Goal: Task Accomplishment & Management: Use online tool/utility

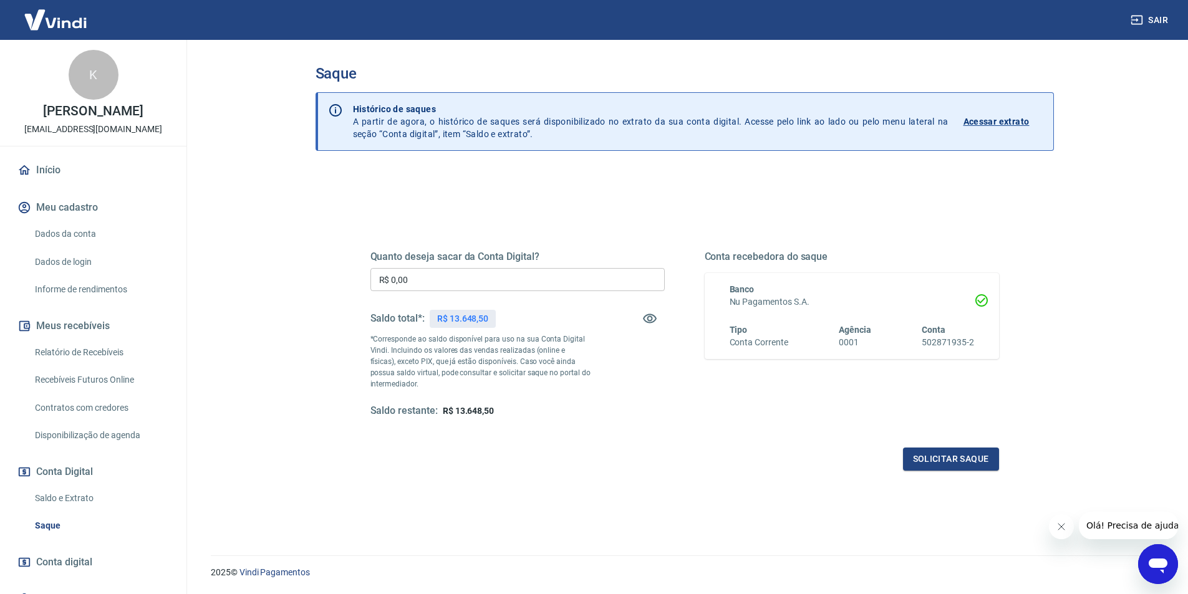
click at [593, 206] on div "Quanto deseja sacar da Conta Digital? R$ 0,00 ​ Saldo total*: R$ 13.648,50 *Cor…" at bounding box center [685, 341] width 659 height 290
drag, startPoint x: 424, startPoint y: 278, endPoint x: 263, endPoint y: 280, distance: 161.0
click at [263, 280] on main "Saque Histórico de saques A partir de agora, o histórico de saques será disponi…" at bounding box center [684, 317] width 1007 height 555
type input "R$ 13.640,00"
click at [950, 458] on button "Solicitar saque" at bounding box center [951, 459] width 96 height 23
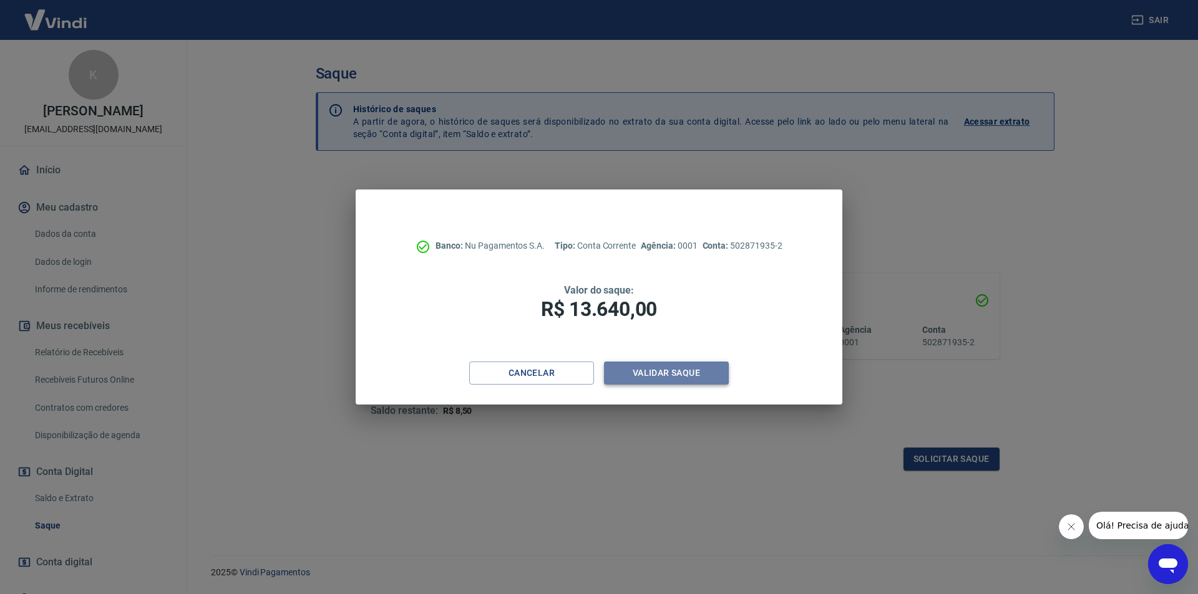
click at [676, 376] on button "Validar saque" at bounding box center [666, 373] width 125 height 23
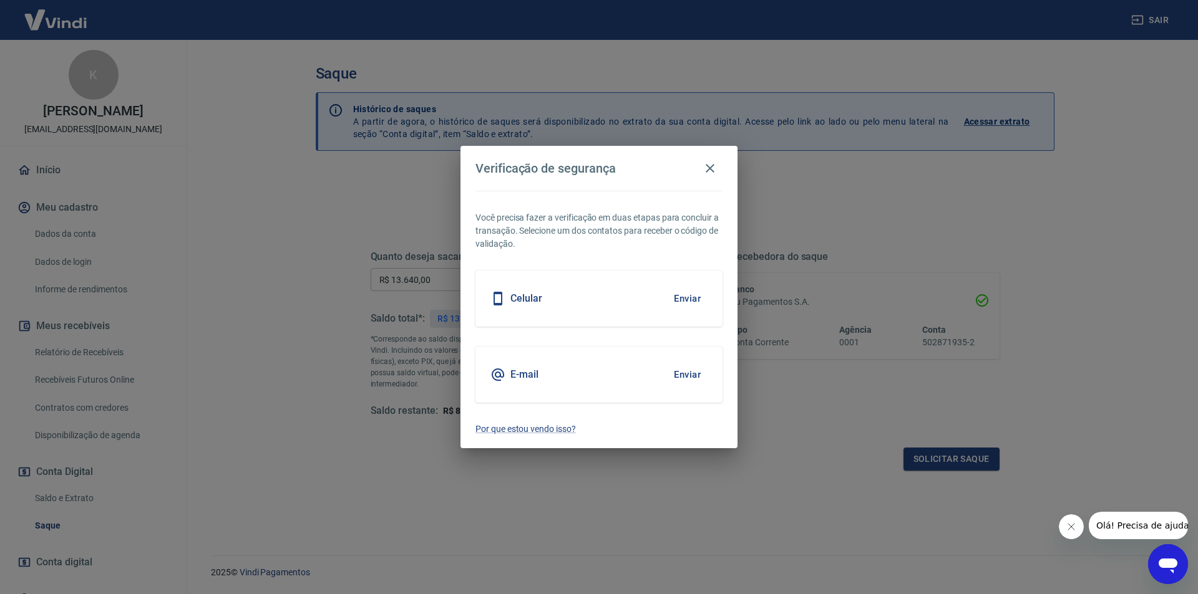
click at [619, 314] on div "Celular Enviar" at bounding box center [598, 299] width 247 height 56
click at [642, 301] on div "Celular Enviar" at bounding box center [598, 299] width 247 height 56
click at [692, 298] on button "Enviar" at bounding box center [687, 299] width 41 height 26
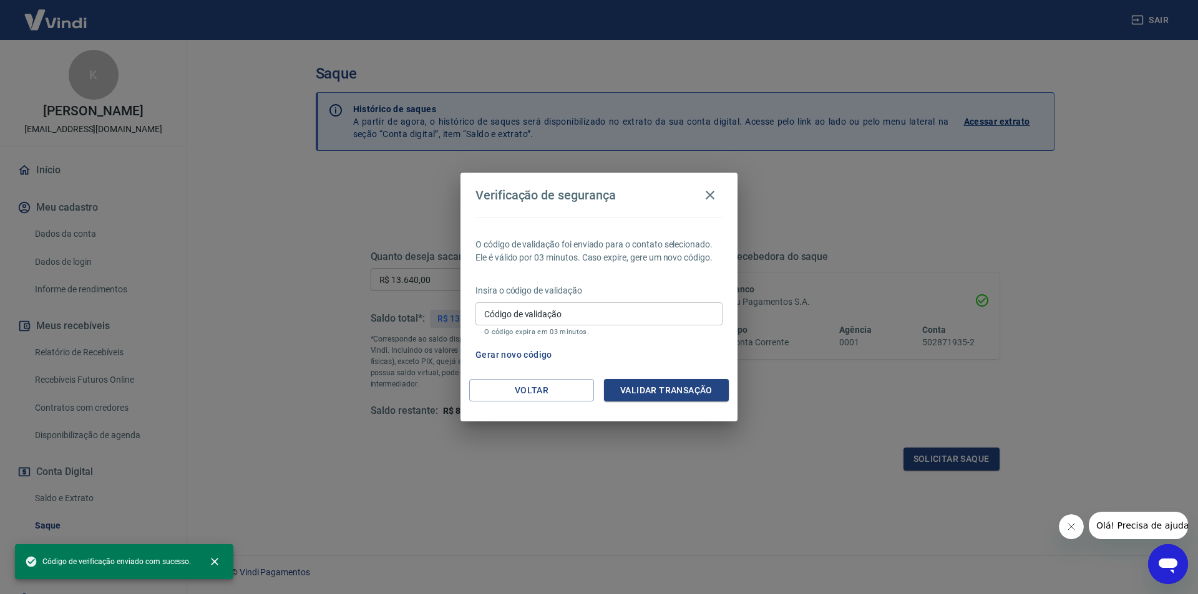
click at [510, 317] on input "Código de validação" at bounding box center [598, 314] width 247 height 23
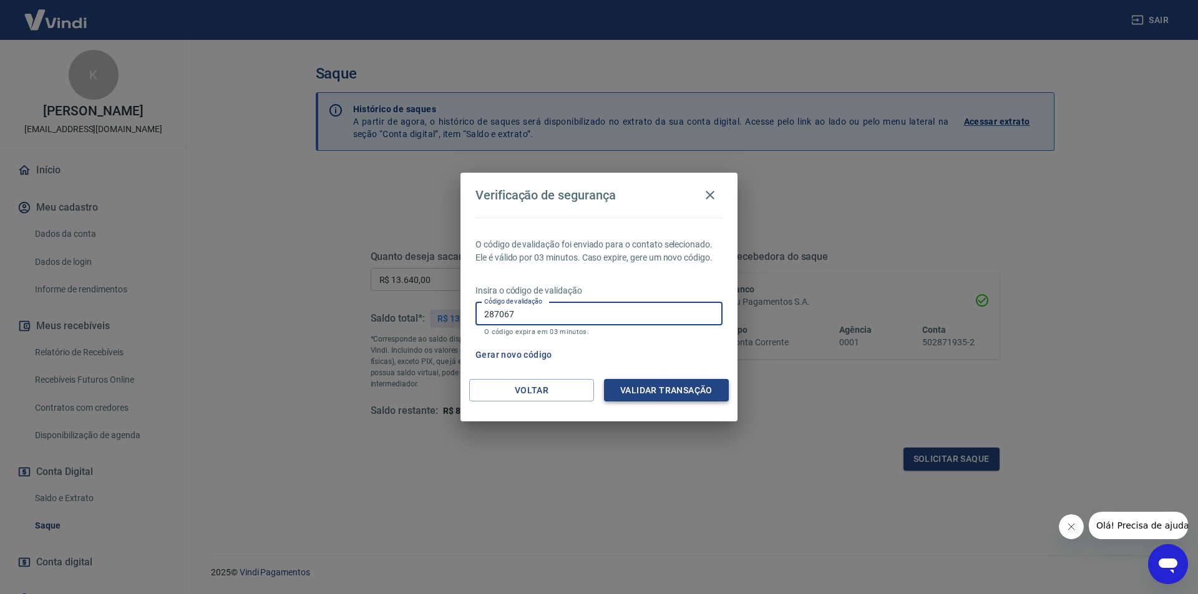
type input "287067"
click at [676, 390] on button "Validar transação" at bounding box center [666, 390] width 125 height 23
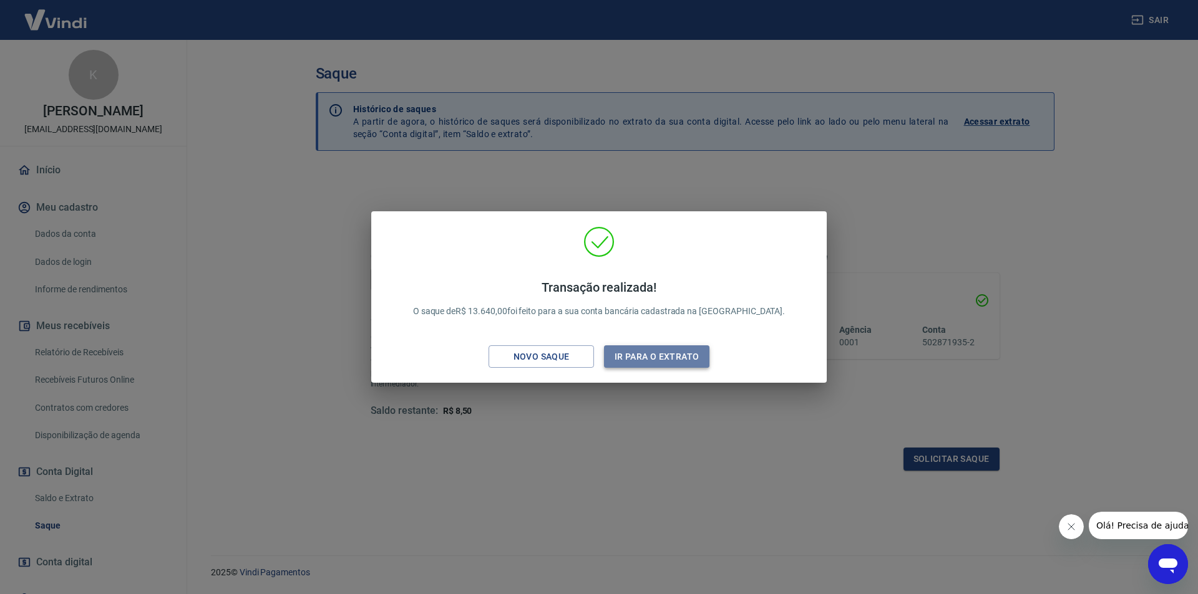
click at [631, 360] on button "Ir para o extrato" at bounding box center [656, 357] width 105 height 23
